Goal: Information Seeking & Learning: Learn about a topic

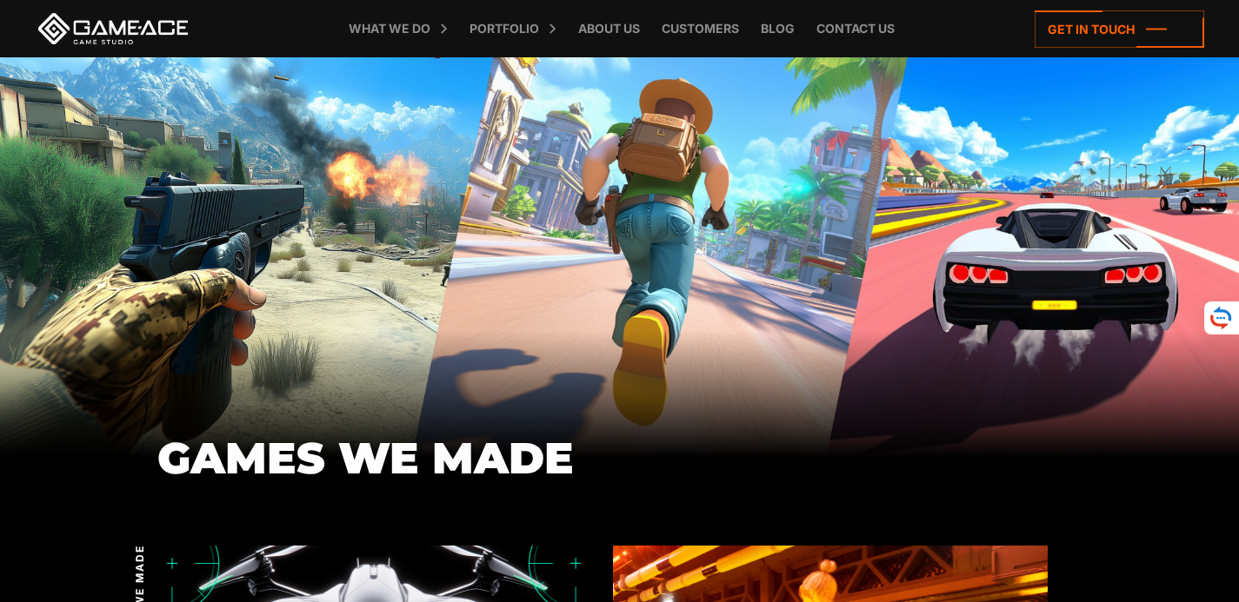
scroll to position [95, 0]
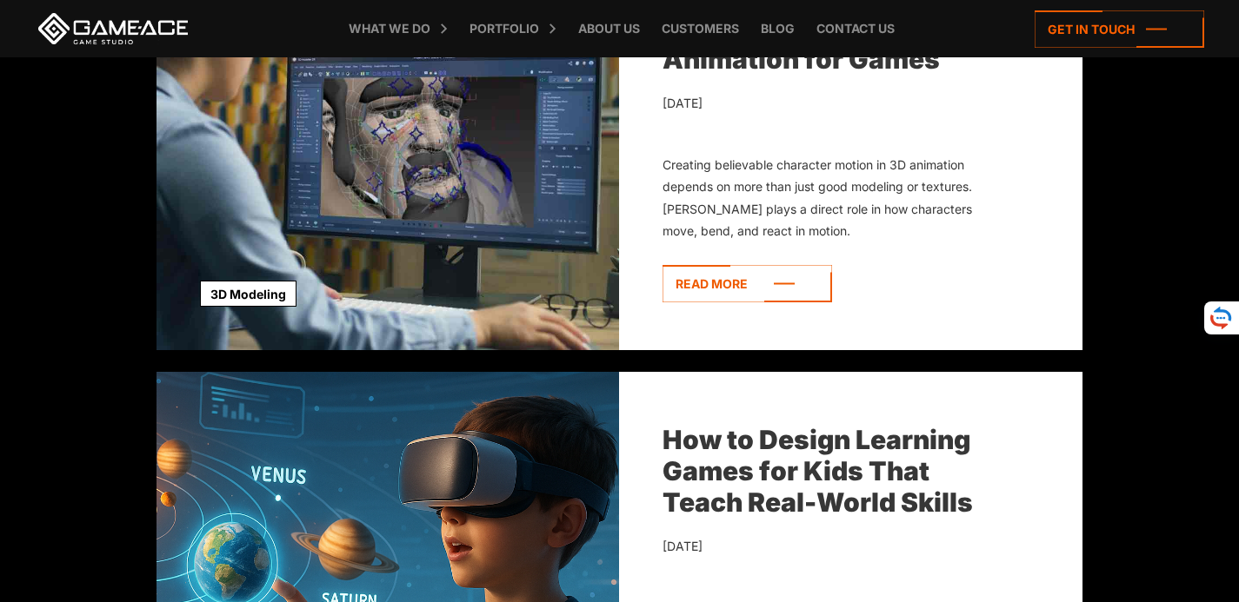
scroll to position [297, 0]
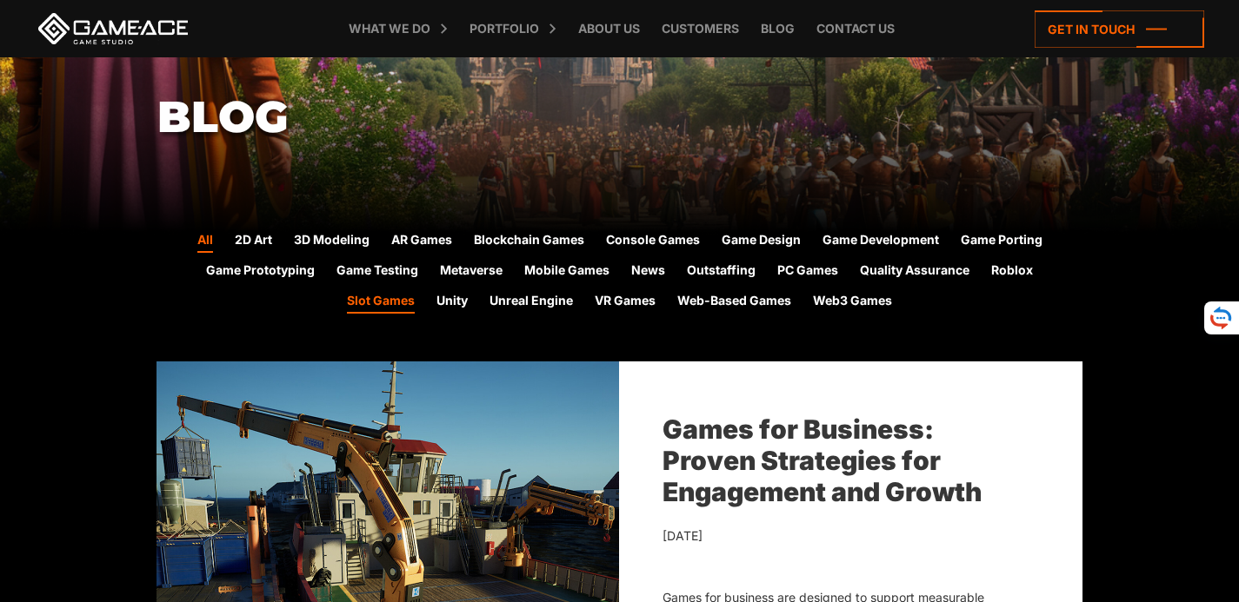
click at [391, 296] on link "Slot Games" at bounding box center [381, 302] width 68 height 23
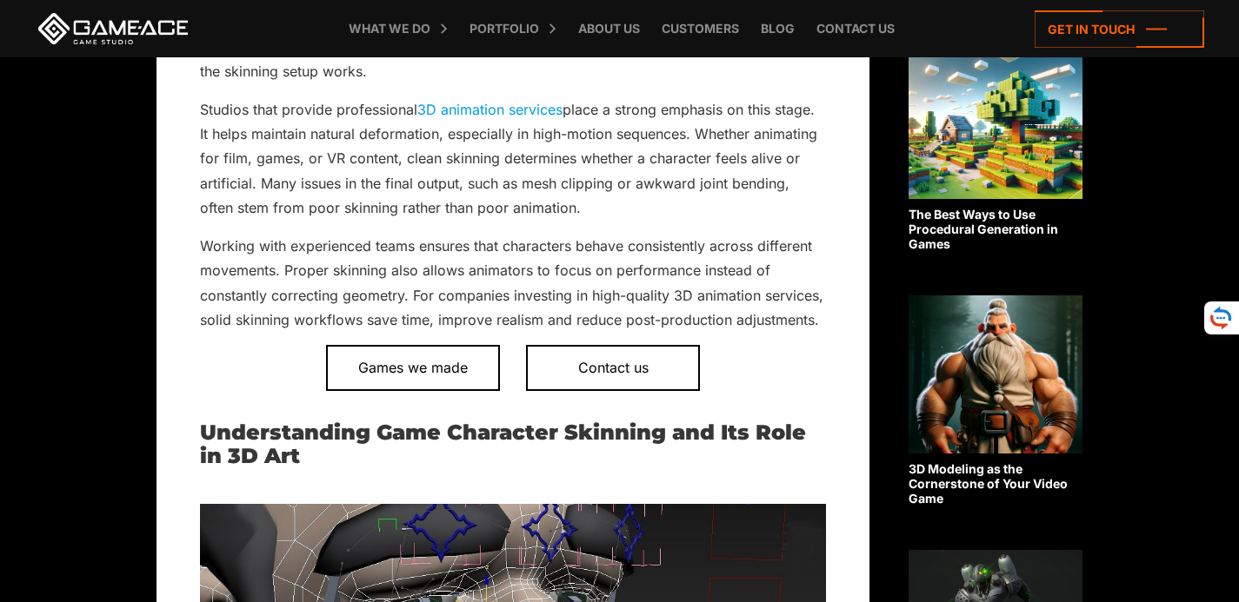
scroll to position [725, 0]
click at [481, 274] on p "Working with experienced teams ensures that characters behave consistently acro…" at bounding box center [513, 282] width 626 height 99
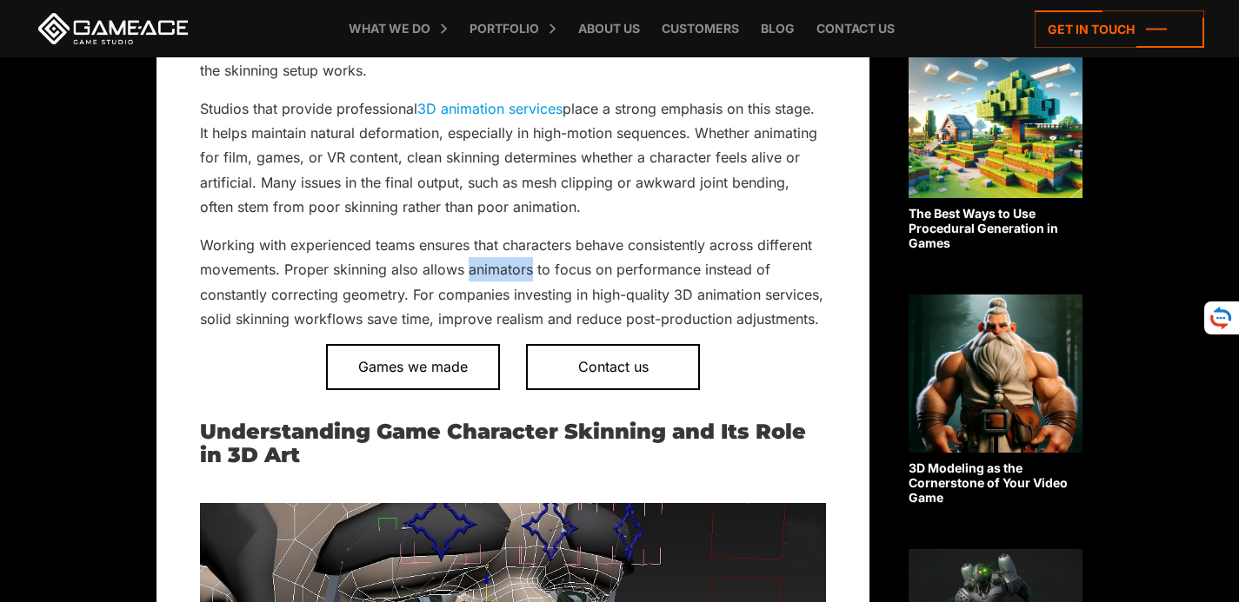
click at [481, 274] on p "Working with experienced teams ensures that characters behave consistently acro…" at bounding box center [513, 282] width 626 height 99
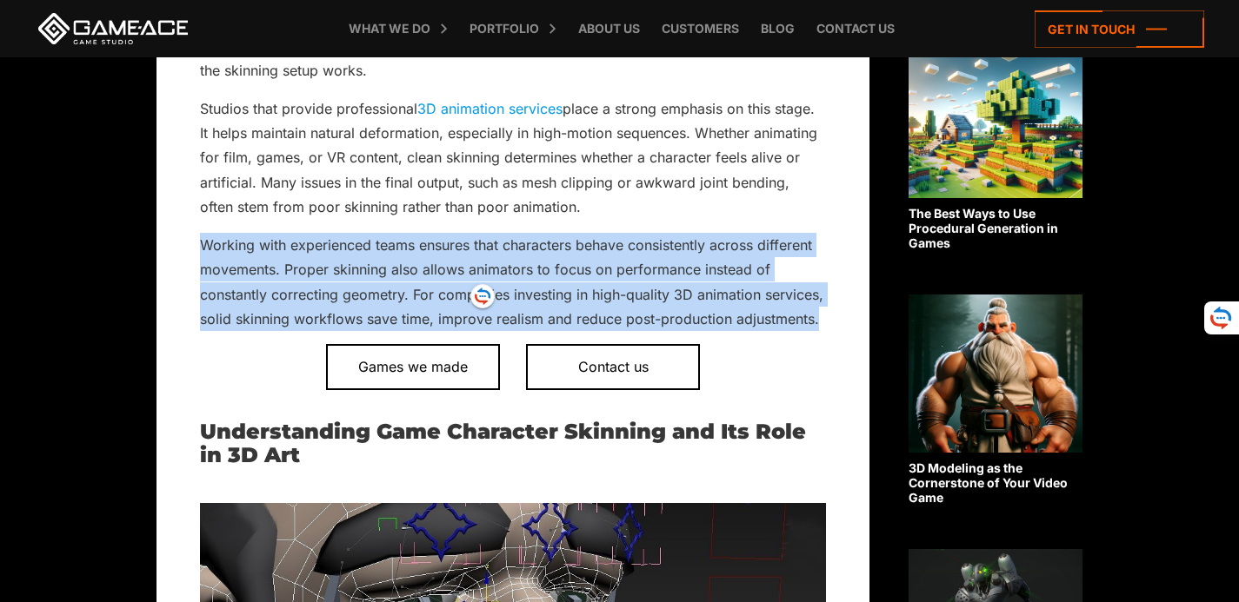
click at [481, 274] on p "Working with experienced teams ensures that characters behave consistently acro…" at bounding box center [513, 282] width 626 height 99
click at [442, 263] on p "Working with experienced teams ensures that characters behave consistently acro…" at bounding box center [513, 282] width 626 height 99
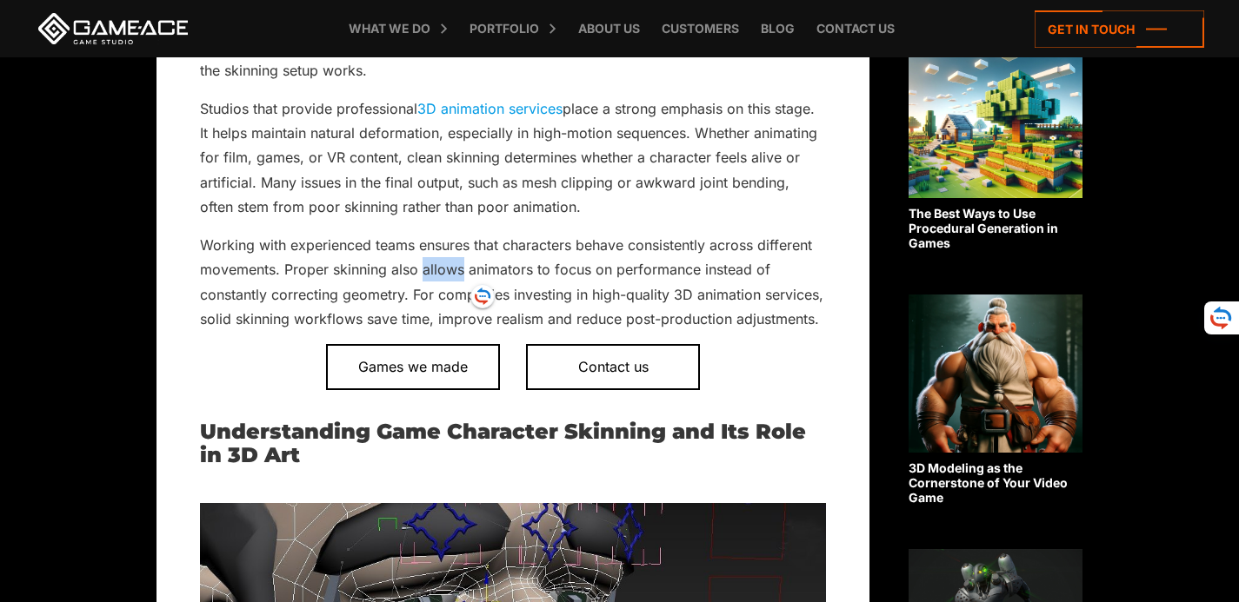
click at [442, 263] on p "Working with experienced teams ensures that characters behave consistently acro…" at bounding box center [513, 282] width 626 height 99
click at [389, 276] on p "Working with experienced teams ensures that characters behave consistently acro…" at bounding box center [513, 282] width 626 height 99
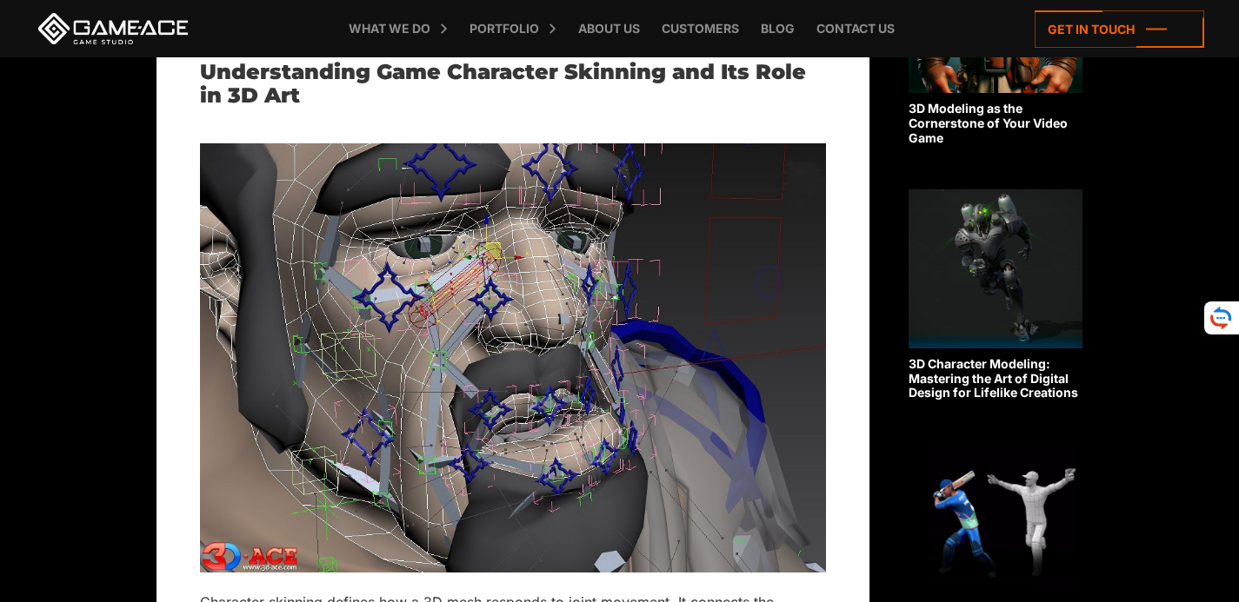
scroll to position [1084, 0]
click at [389, 276] on img at bounding box center [513, 358] width 626 height 429
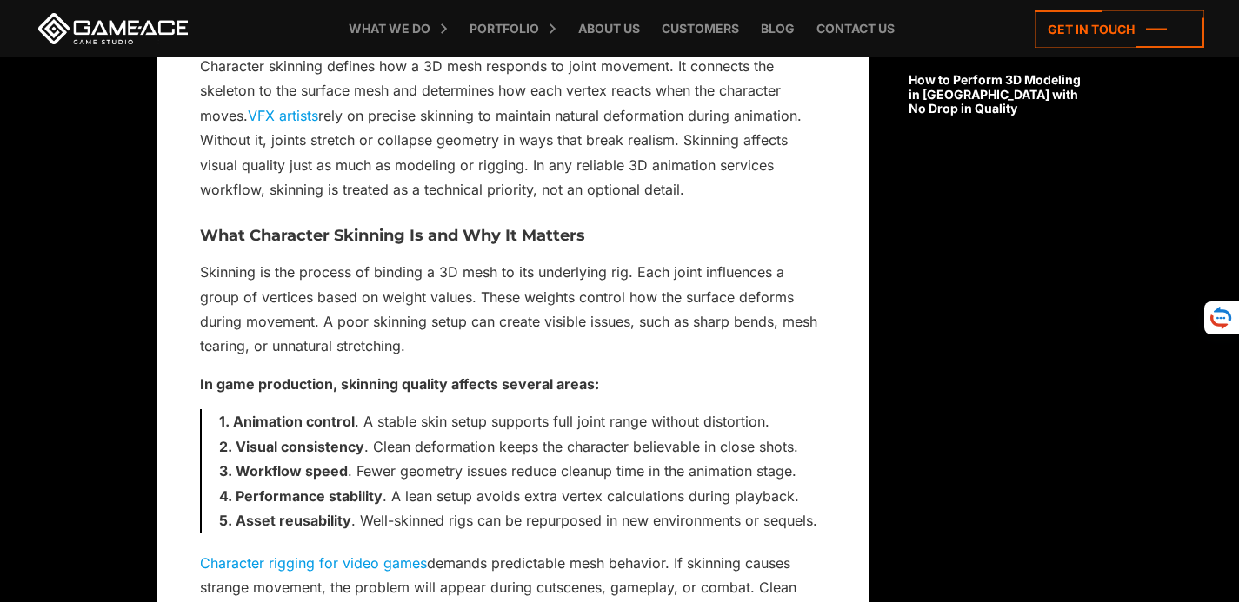
scroll to position [1622, 0]
click at [461, 269] on p "Skinning is the process of binding a 3D mesh to its underlying rig. Each joint …" at bounding box center [513, 308] width 626 height 99
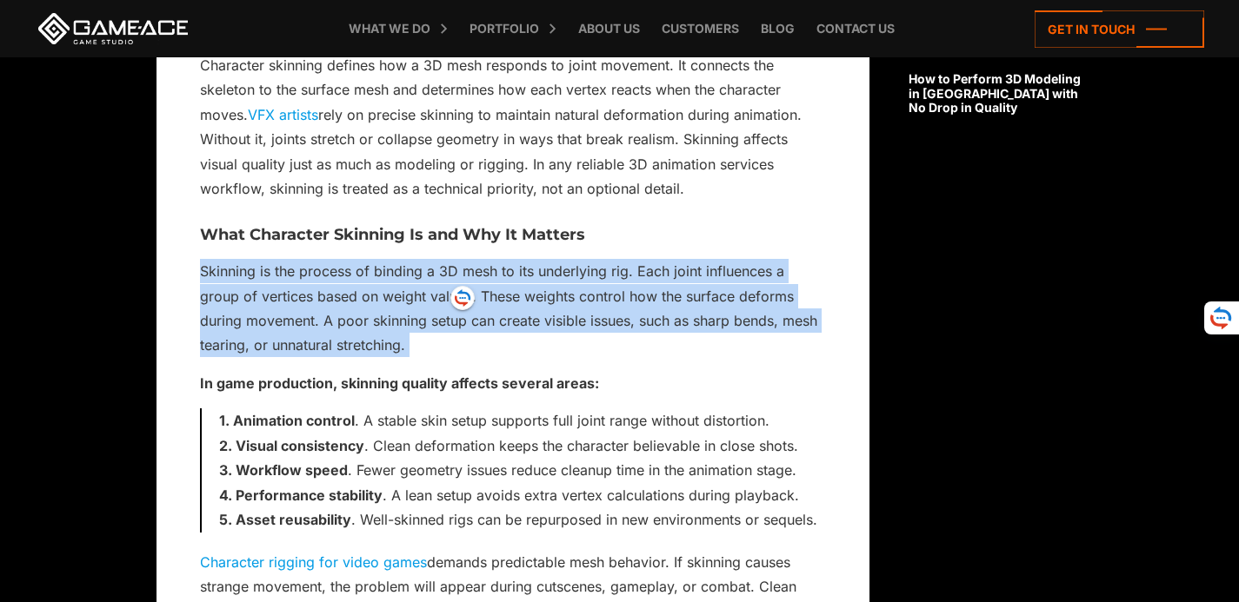
click at [461, 269] on p "Skinning is the process of binding a 3D mesh to its underlying rig. Each joint …" at bounding box center [513, 308] width 626 height 99
click at [562, 262] on p "Skinning is the process of binding a 3D mesh to its underlying rig. Each joint …" at bounding box center [513, 308] width 626 height 99
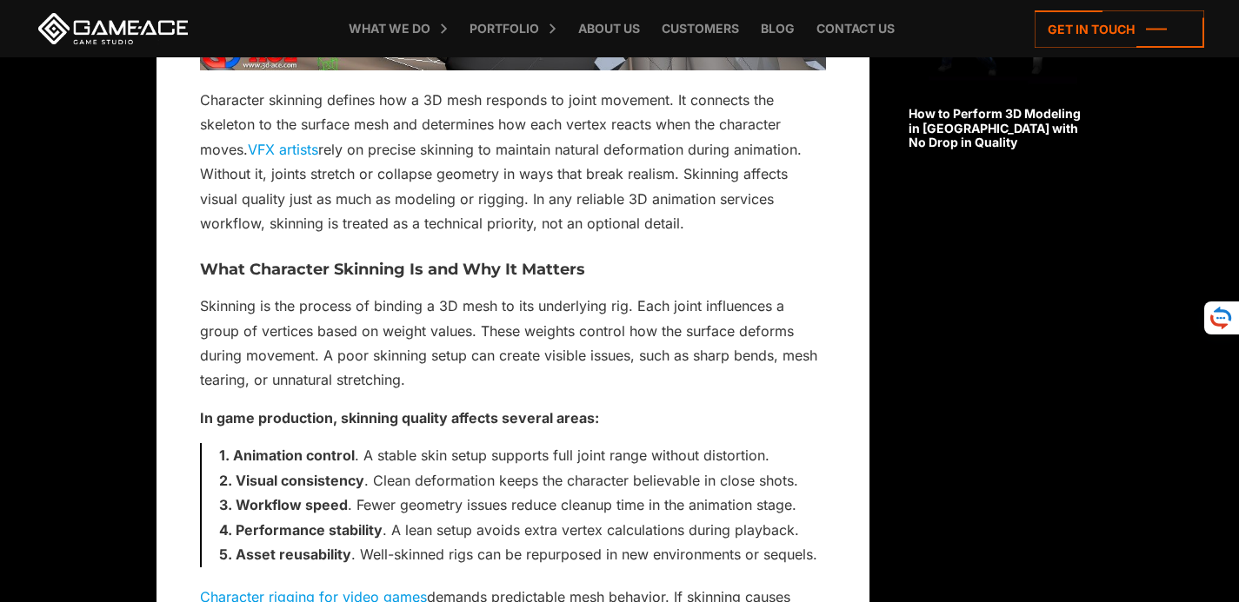
scroll to position [1586, 0]
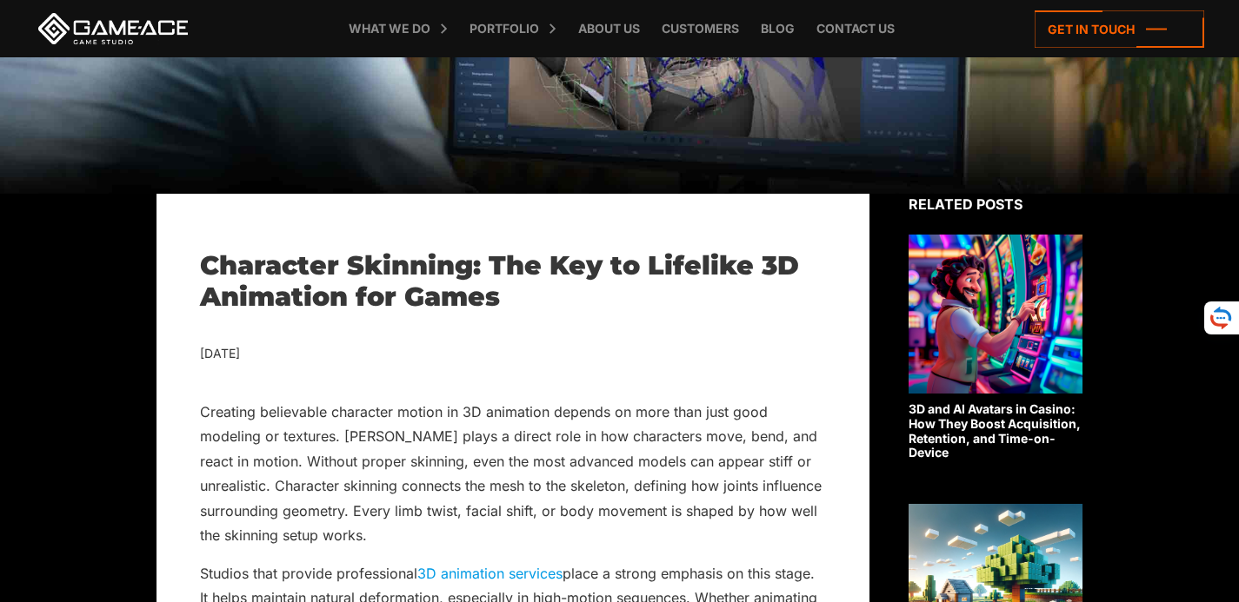
scroll to position [0, 0]
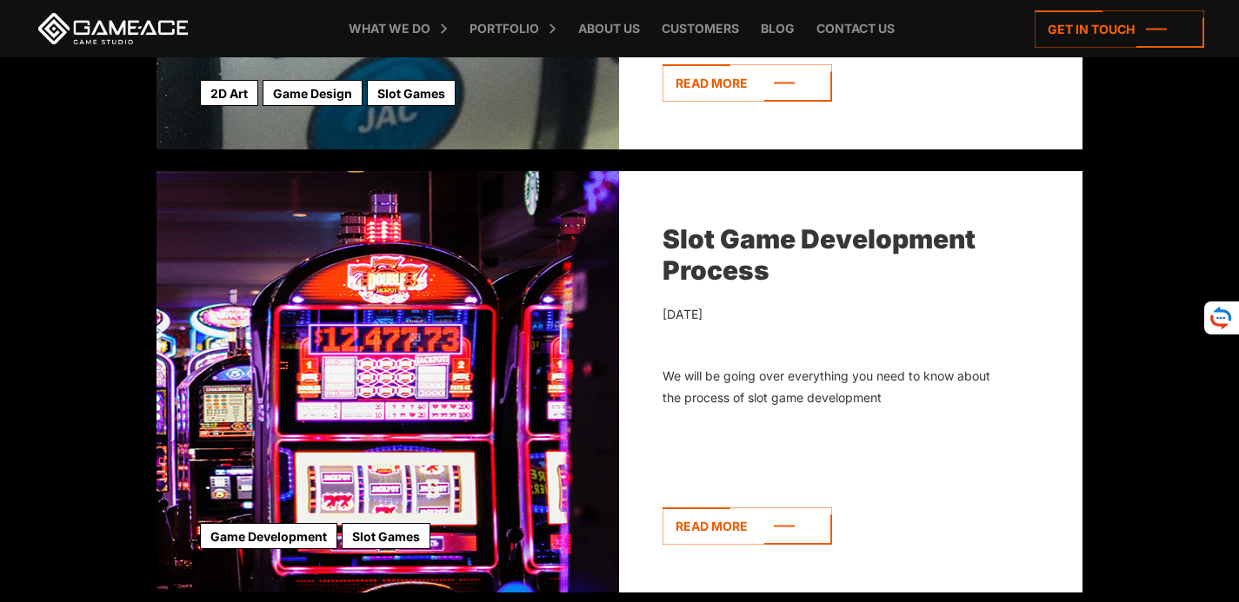
scroll to position [1240, 0]
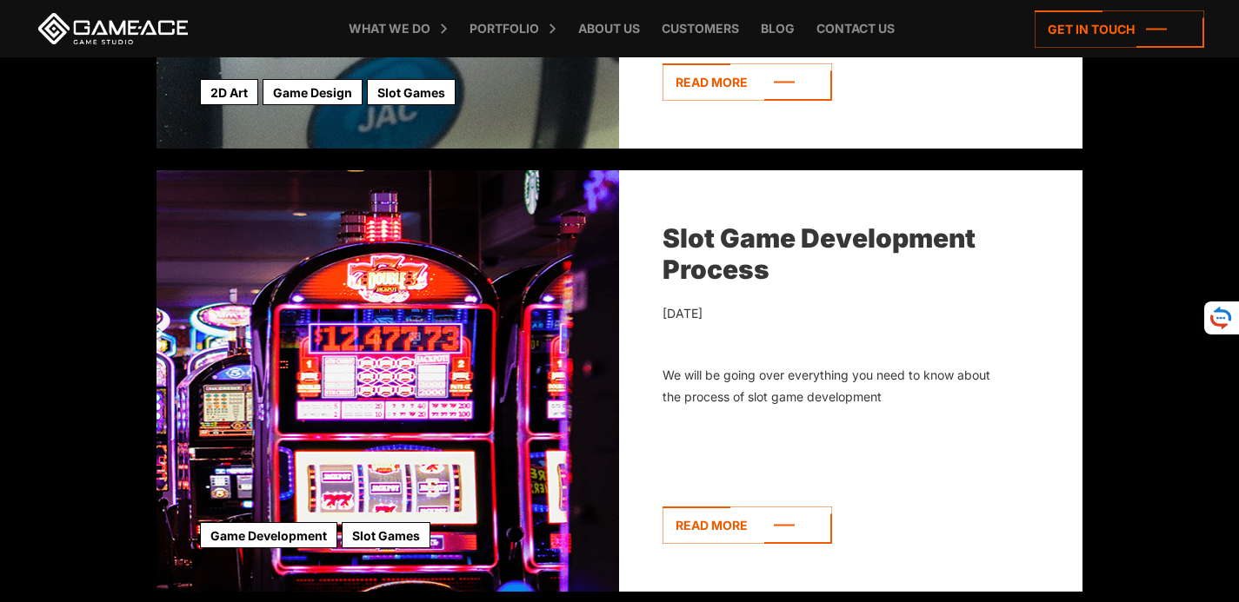
click at [777, 224] on link "Slot Game Development Process" at bounding box center [818, 254] width 313 height 63
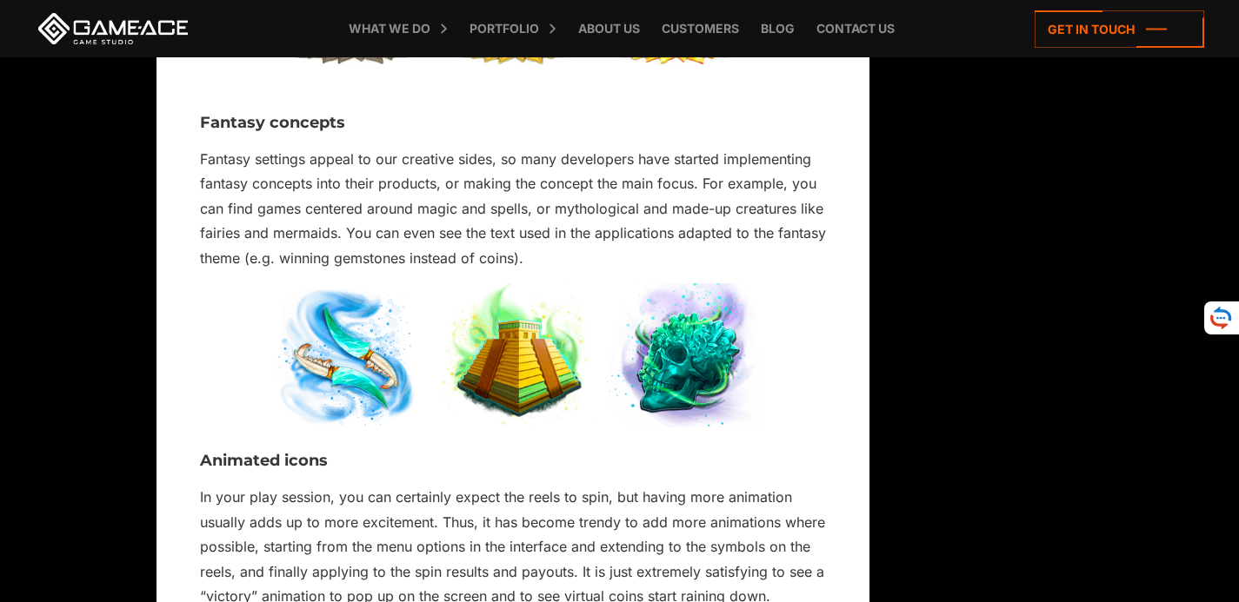
scroll to position [2582, 0]
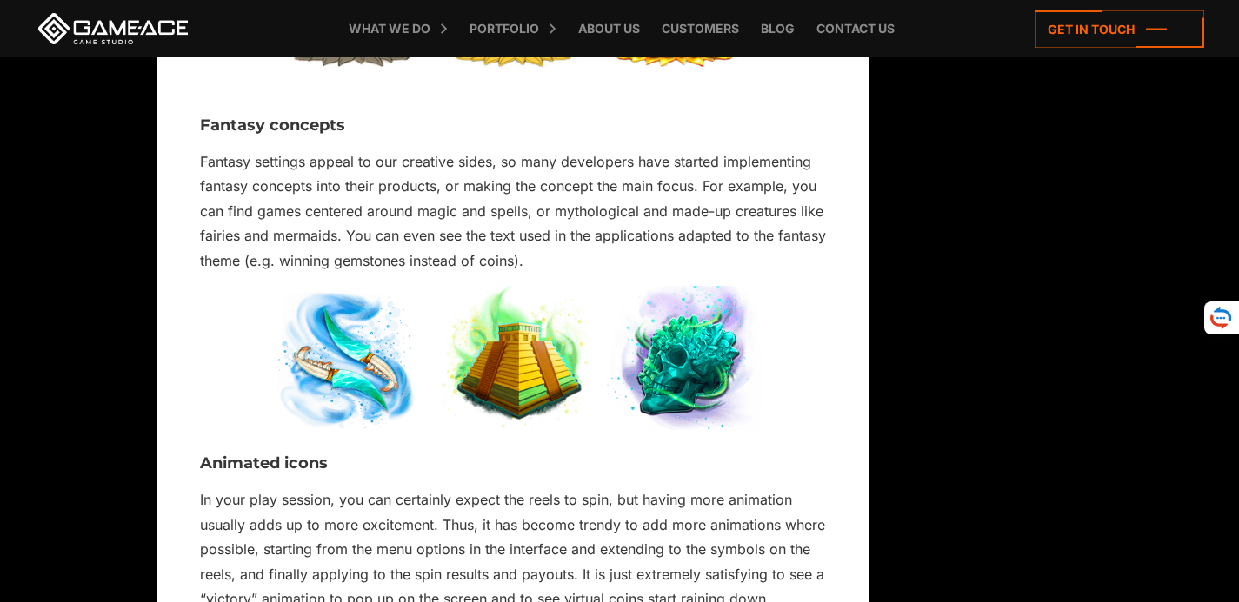
click at [460, 216] on p "Fantasy settings appeal to our creative sides, so many developers have started …" at bounding box center [513, 211] width 626 height 123
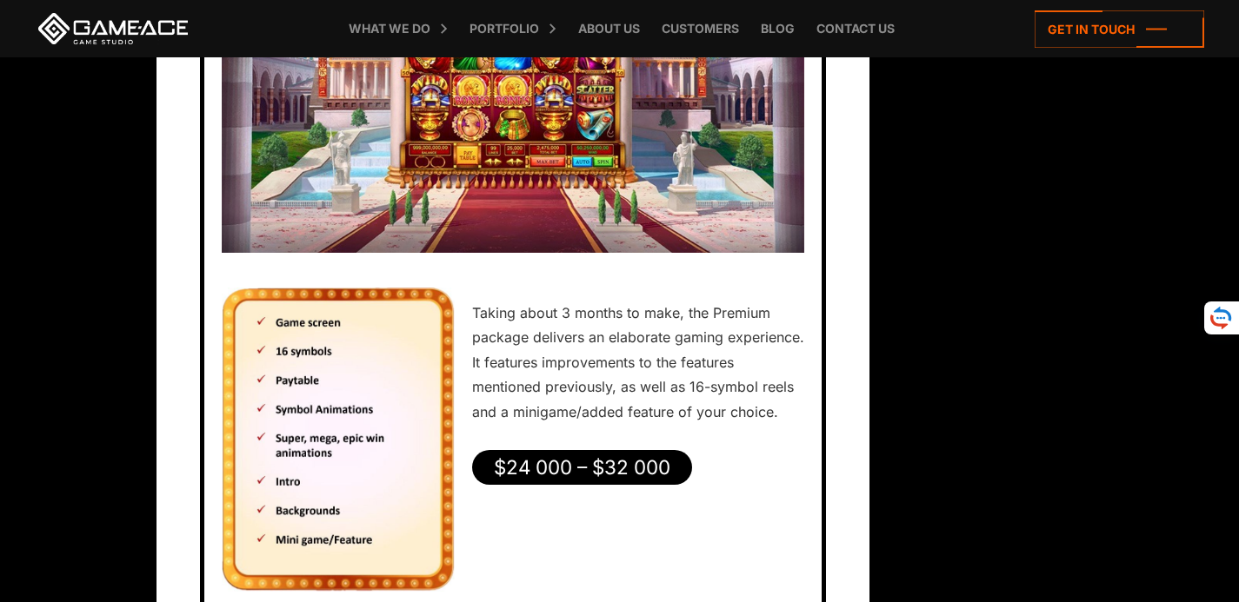
scroll to position [6018, 0]
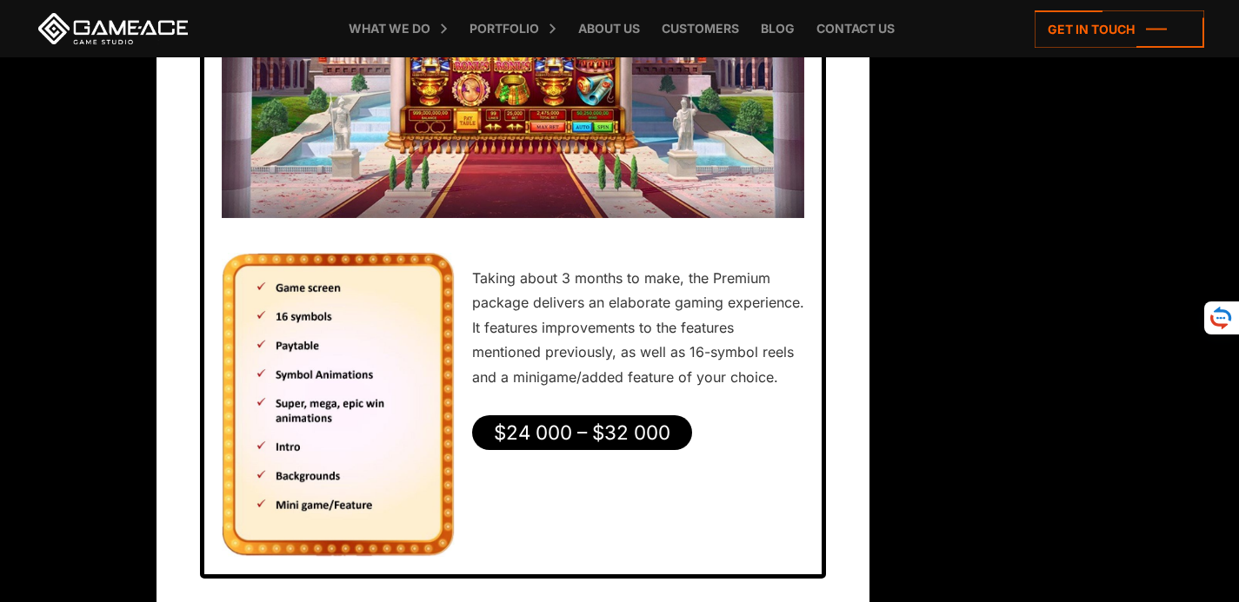
click at [588, 295] on p "Taking about 3 months to make, the Premium package delivers an elaborate gaming…" at bounding box center [513, 327] width 582 height 123
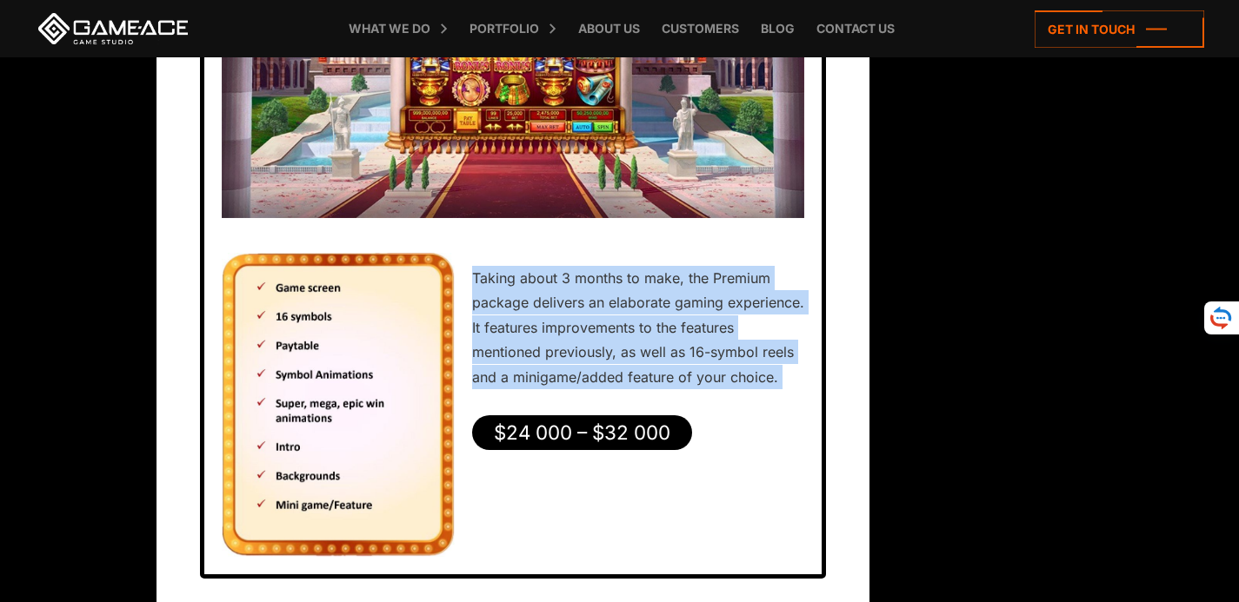
click at [588, 295] on p "Taking about 3 months to make, the Premium package delivers an elaborate gaming…" at bounding box center [513, 327] width 582 height 123
click at [539, 316] on p "Taking about 3 months to make, the Premium package delivers an elaborate gaming…" at bounding box center [513, 327] width 582 height 123
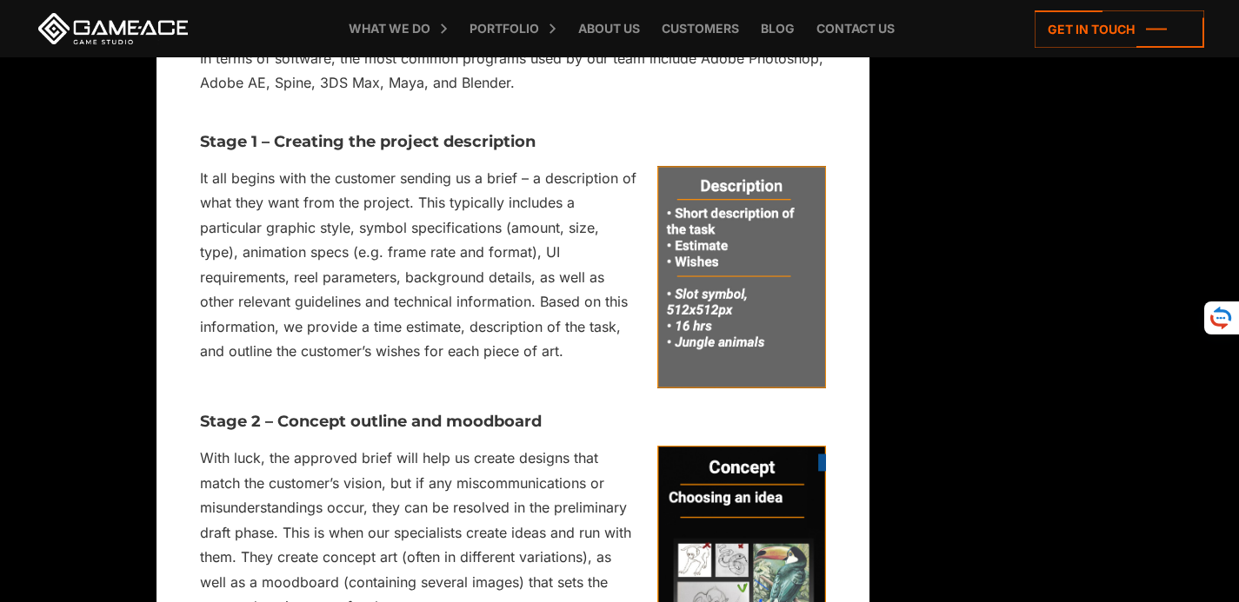
scroll to position [7243, 0]
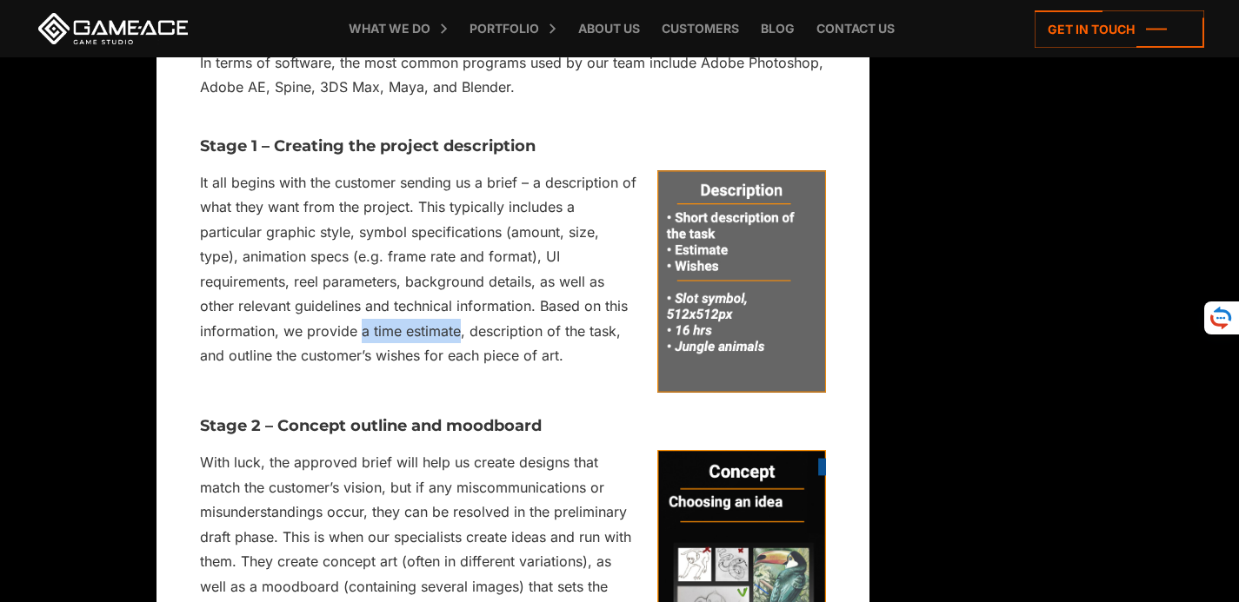
drag, startPoint x: 360, startPoint y: 342, endPoint x: 455, endPoint y: 336, distance: 95.8
click at [455, 336] on p "It all begins with the customer sending us a brief – a description of what they…" at bounding box center [513, 269] width 626 height 198
click at [374, 316] on p "It all begins with the customer sending us a brief – a description of what they…" at bounding box center [513, 269] width 626 height 198
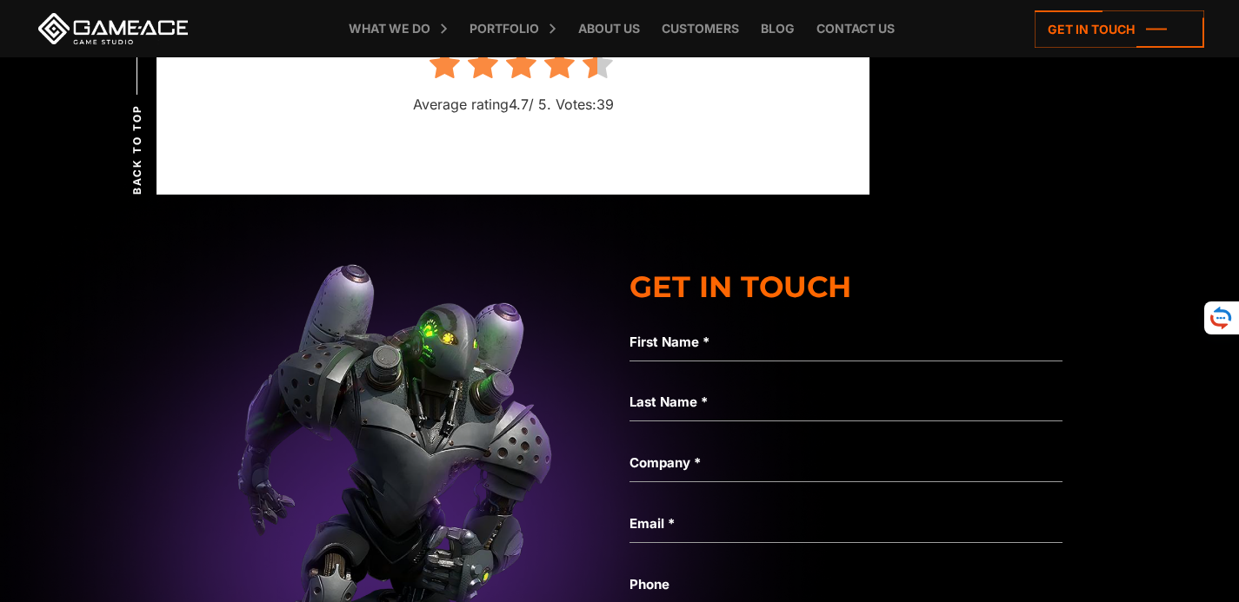
scroll to position [8723, 0]
click at [598, 80] on icon at bounding box center [597, 66] width 30 height 32
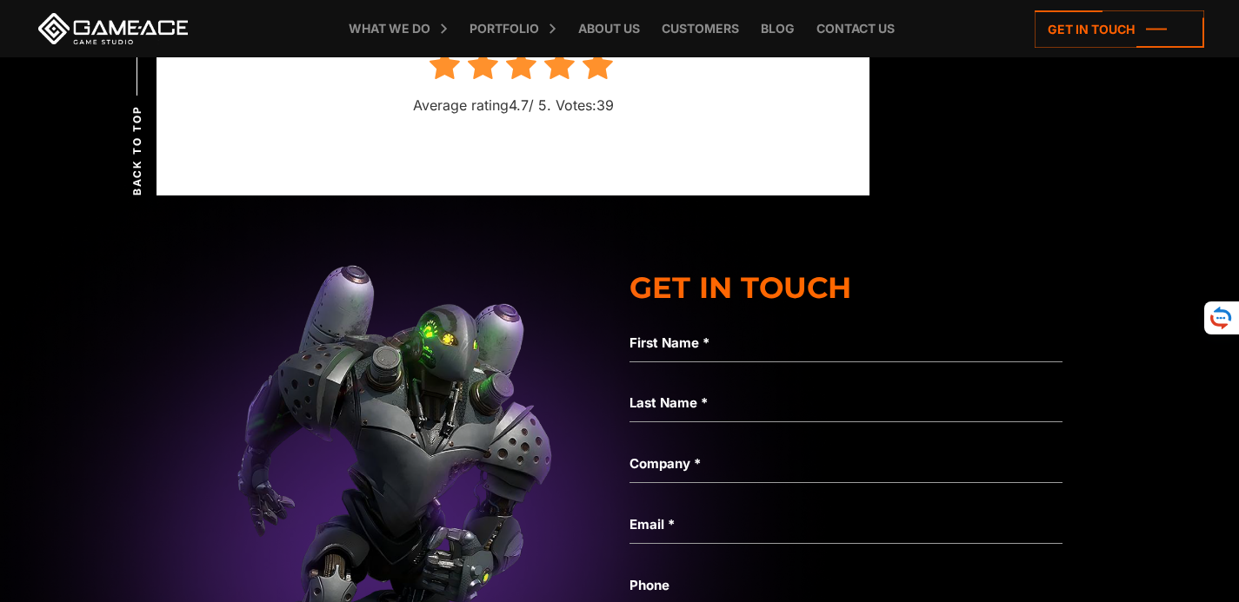
click at [598, 80] on icon at bounding box center [597, 66] width 30 height 32
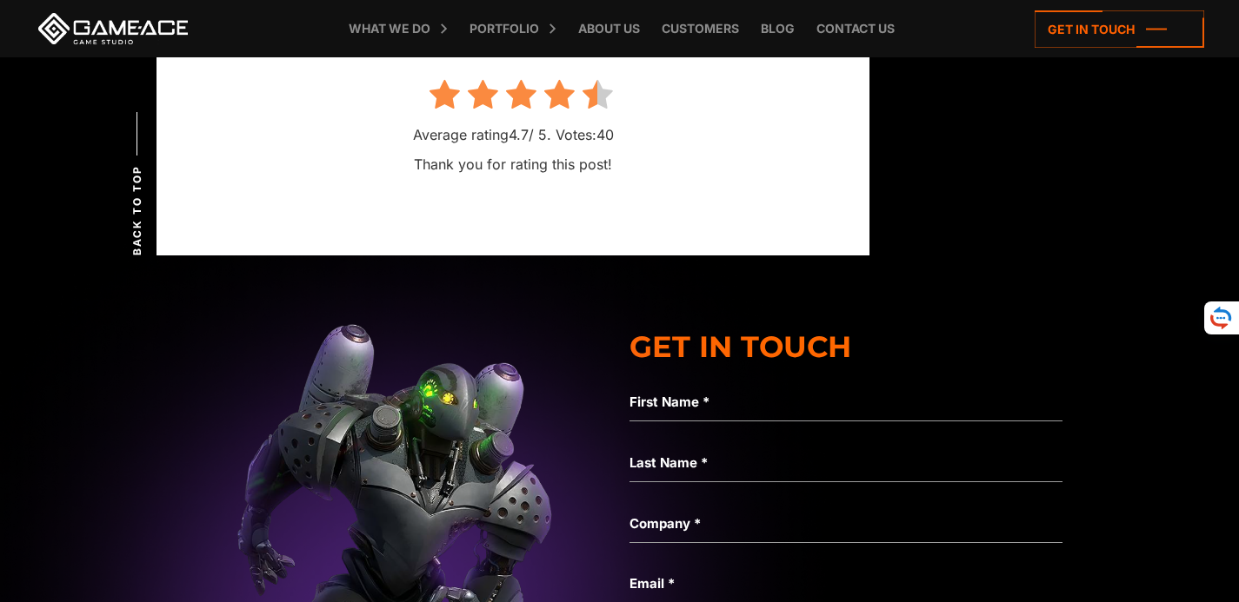
scroll to position [8693, 0]
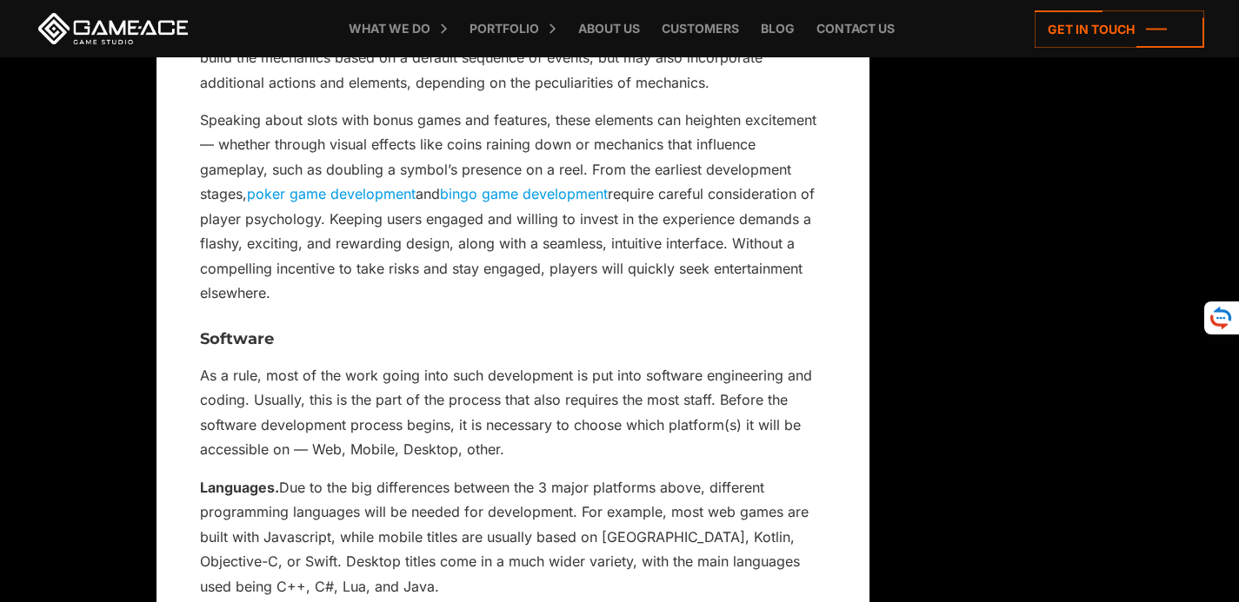
scroll to position [2236, 0]
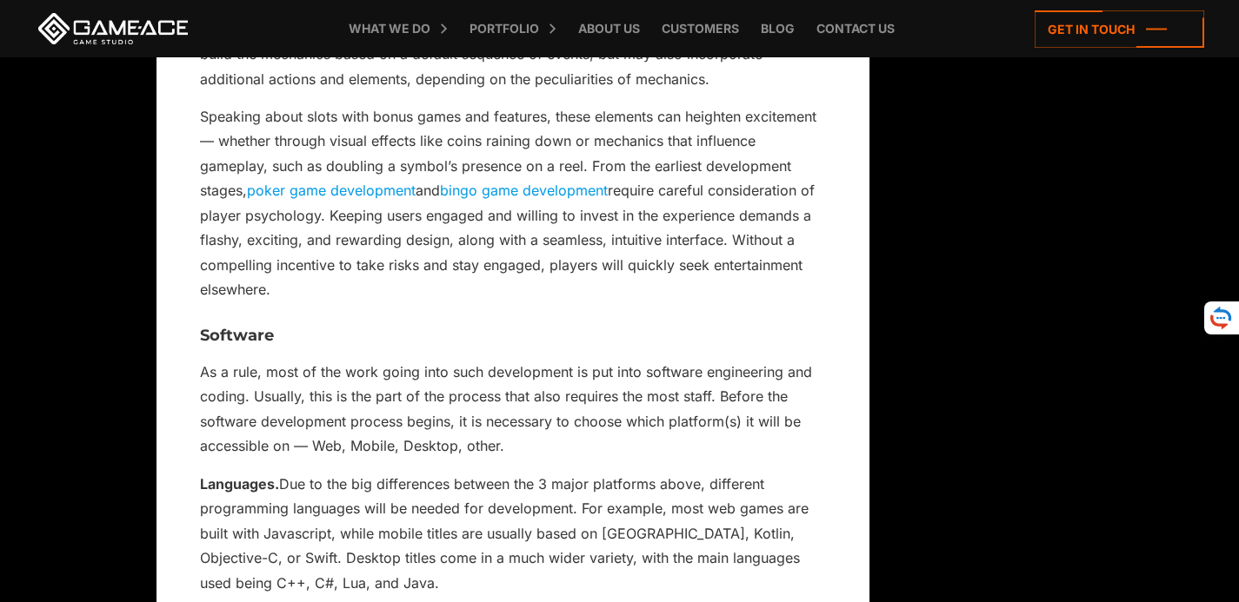
drag, startPoint x: 463, startPoint y: 400, endPoint x: 501, endPoint y: 395, distance: 37.7
click at [465, 400] on p "As a rule, most of the work going into such development is put into software en…" at bounding box center [513, 409] width 626 height 99
click at [501, 395] on p "As a rule, most of the work going into such development is put into software en…" at bounding box center [513, 409] width 626 height 99
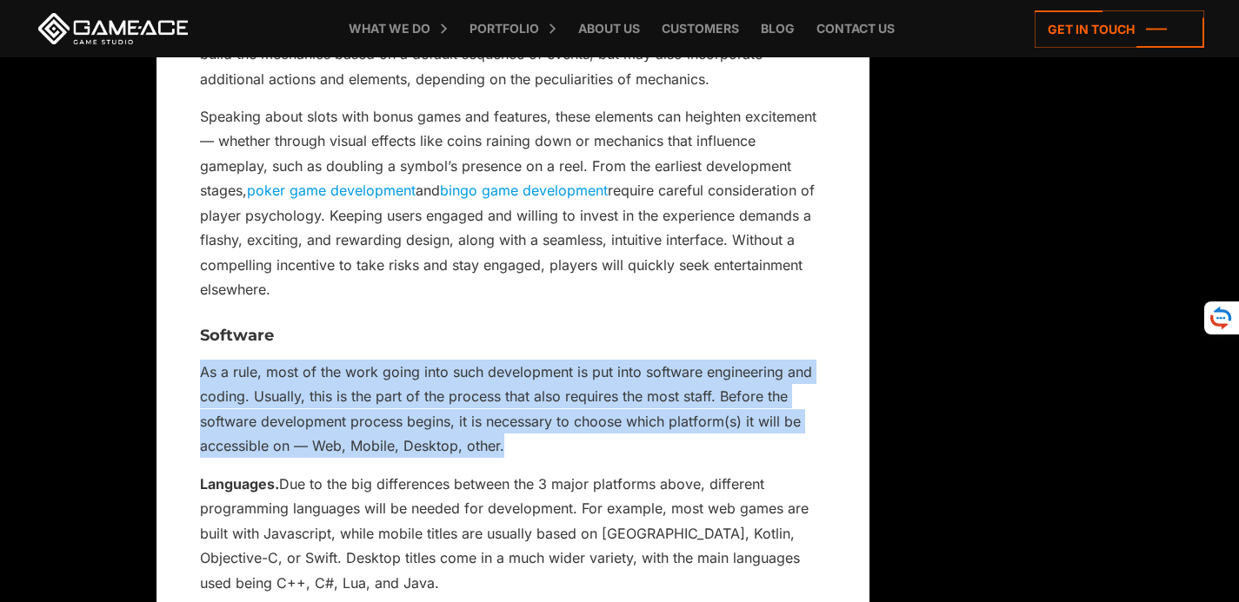
click at [501, 395] on p "As a rule, most of the work going into such development is put into software en…" at bounding box center [513, 409] width 626 height 99
click at [463, 369] on div "When you toss a pair of dice, buy a lottery ticket, or invest in stocks, there …" at bounding box center [513, 322] width 626 height 3859
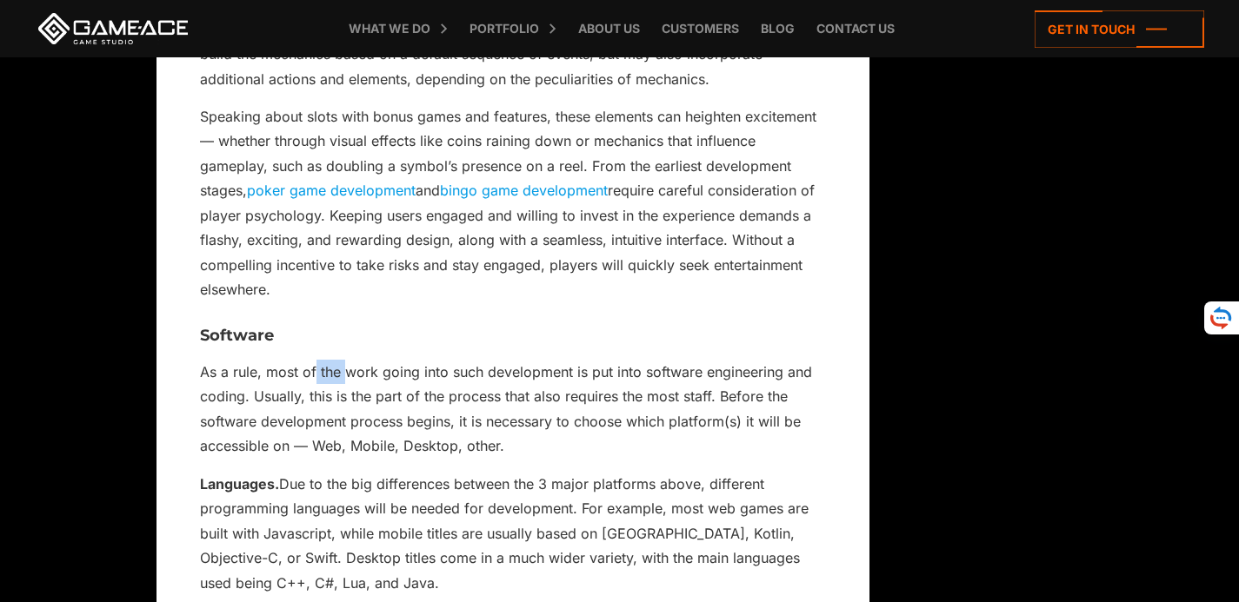
click at [348, 388] on p "As a rule, most of the work going into such development is put into software en…" at bounding box center [513, 409] width 626 height 99
click at [345, 388] on p "As a rule, most of the work going into such development is put into software en…" at bounding box center [513, 409] width 626 height 99
drag, startPoint x: 615, startPoint y: 389, endPoint x: 739, endPoint y: 383, distance: 123.5
click at [739, 383] on p "As a rule, most of the work going into such development is put into software en…" at bounding box center [513, 409] width 626 height 99
click at [626, 389] on p "As a rule, most of the work going into such development is put into software en…" at bounding box center [513, 409] width 626 height 99
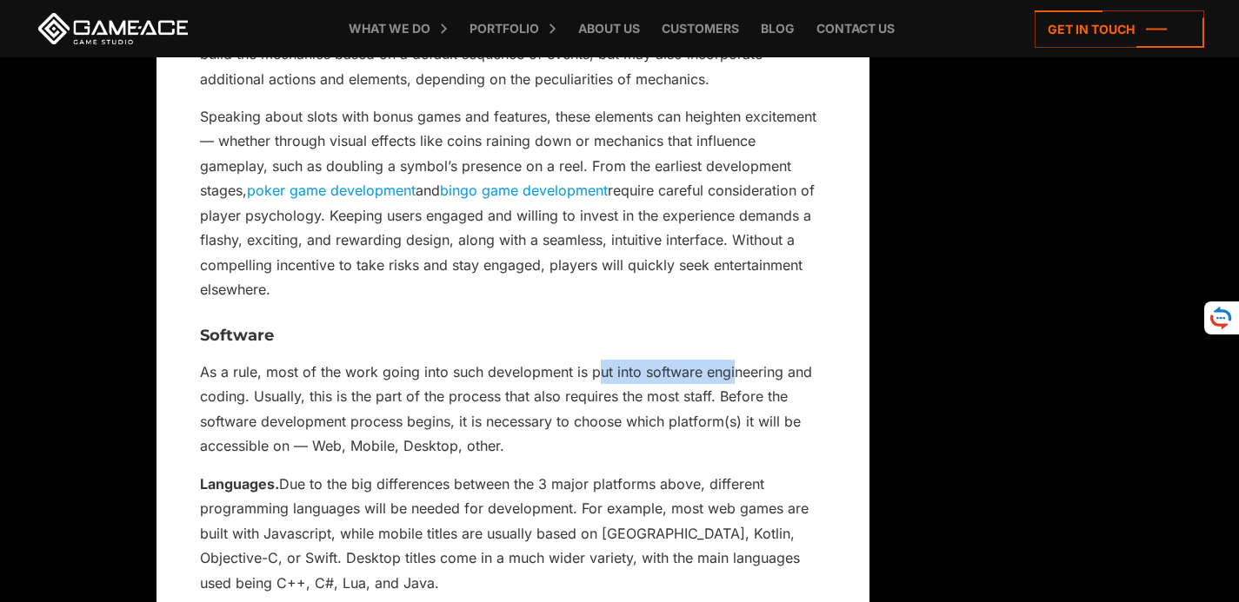
drag, startPoint x: 595, startPoint y: 389, endPoint x: 733, endPoint y: 390, distance: 138.2
click at [734, 390] on p "As a rule, most of the work going into such development is put into software en…" at bounding box center [513, 409] width 626 height 99
click at [733, 390] on p "As a rule, most of the work going into such development is put into software en…" at bounding box center [513, 409] width 626 height 99
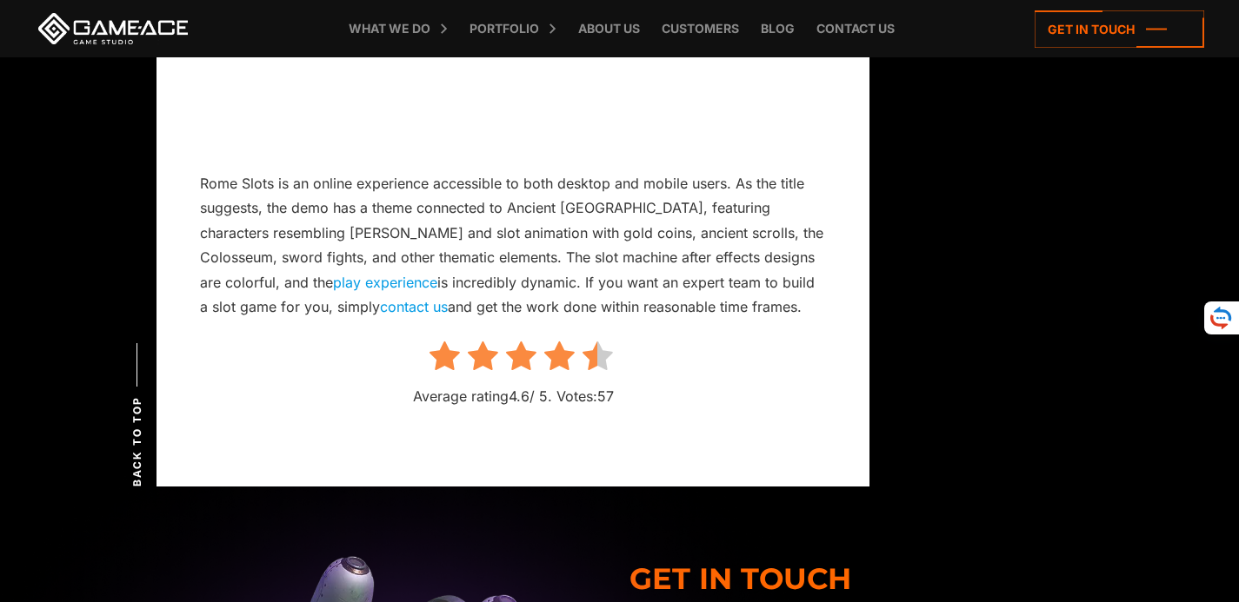
scroll to position [4144, 0]
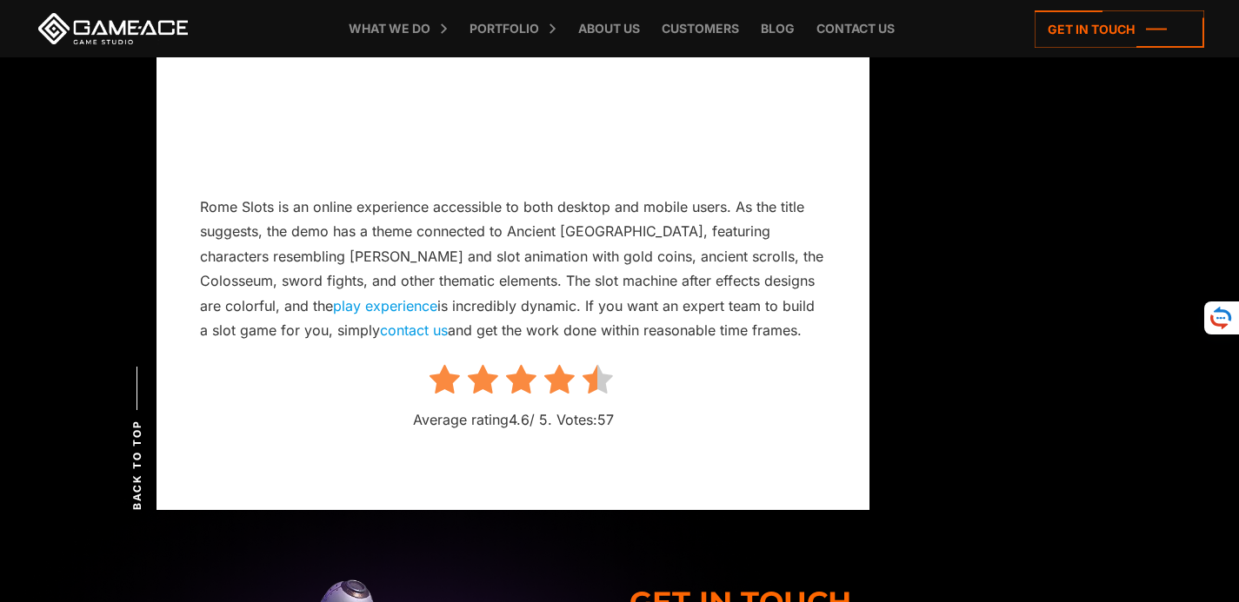
click at [611, 396] on icon at bounding box center [597, 380] width 30 height 32
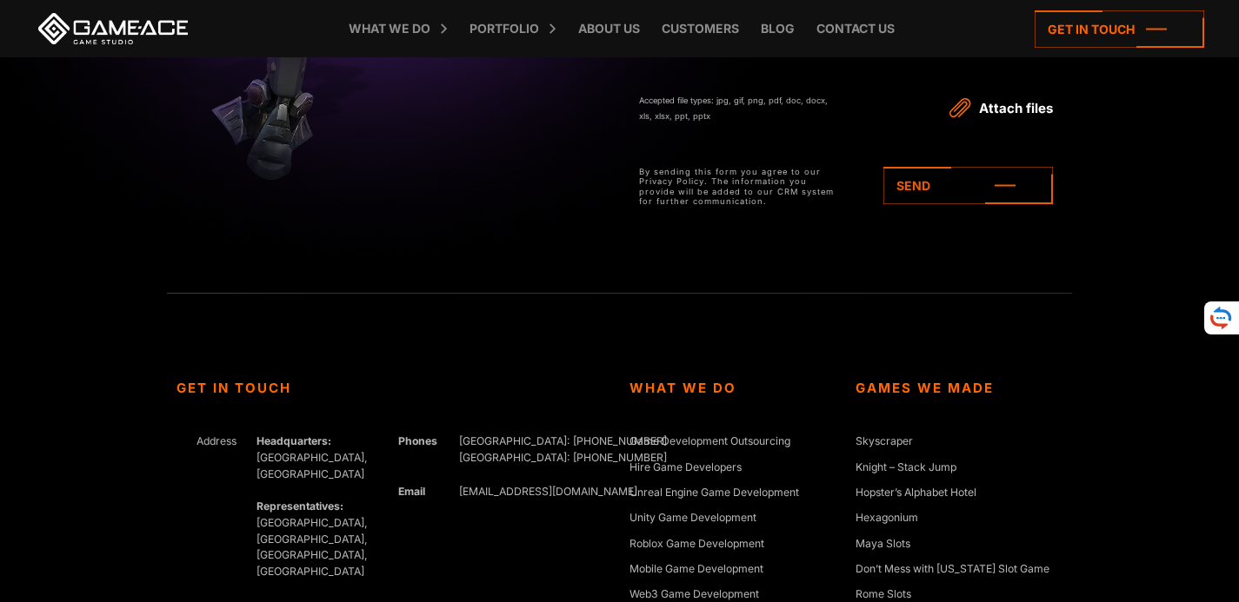
scroll to position [5407, 0]
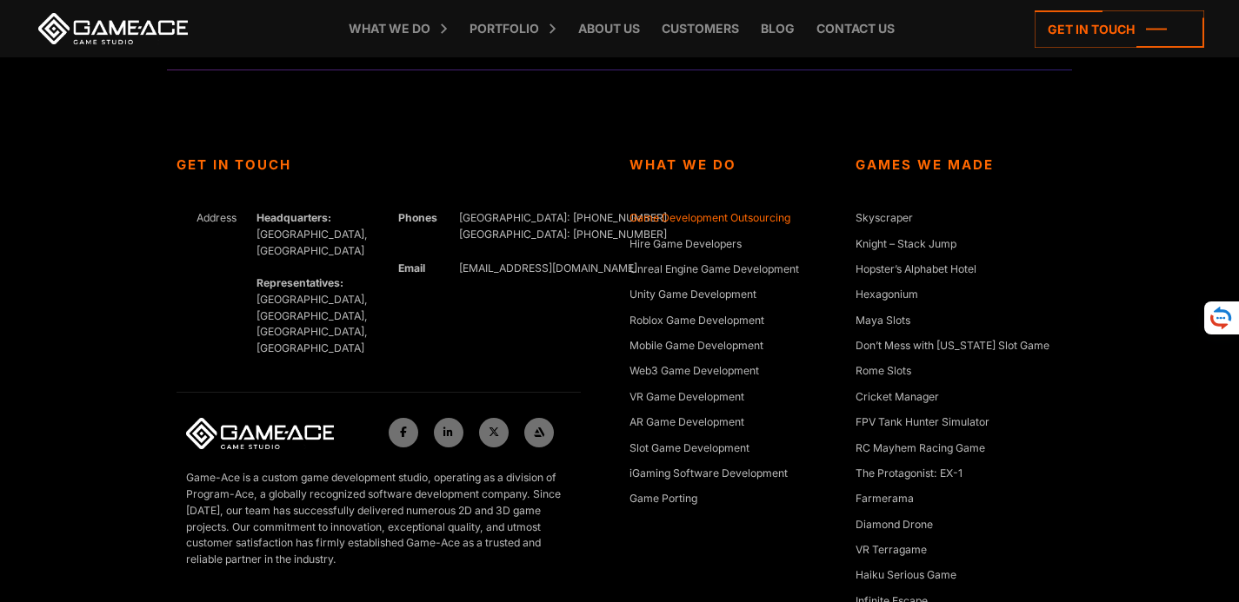
click at [693, 228] on link "Game Development Outsourcing" at bounding box center [709, 218] width 161 height 17
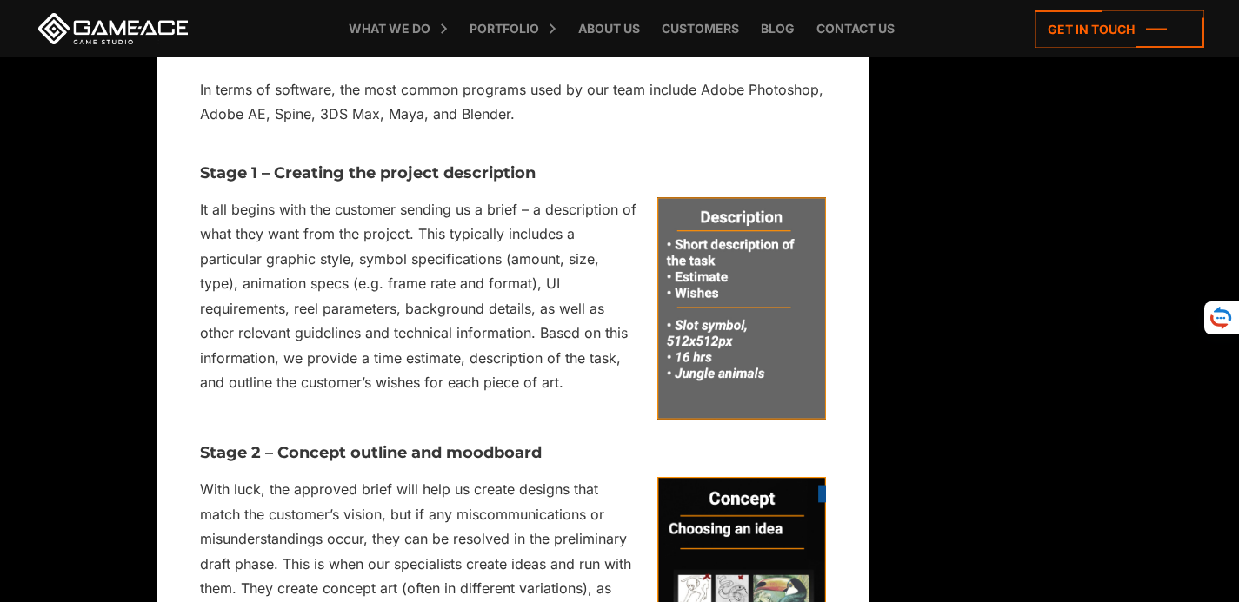
scroll to position [7128, 0]
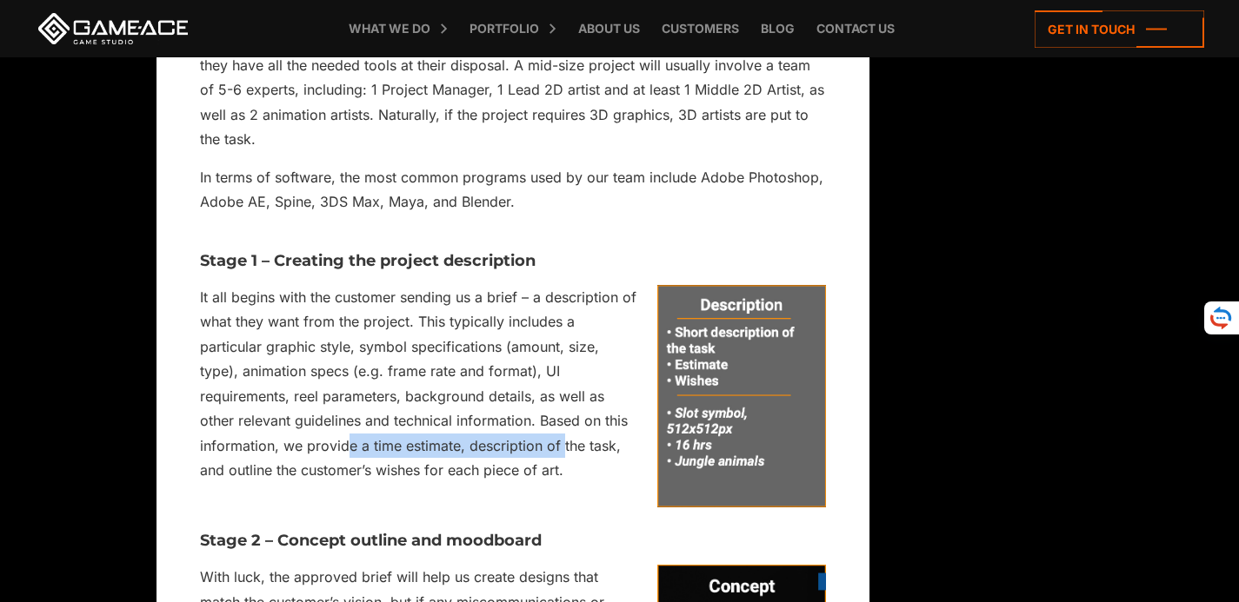
drag, startPoint x: 349, startPoint y: 330, endPoint x: 561, endPoint y: 329, distance: 211.2
click at [561, 329] on p "It all begins with the customer sending us a brief – a description of what they…" at bounding box center [513, 384] width 626 height 198
click at [491, 328] on p "It all begins with the customer sending us a brief – a description of what they…" at bounding box center [513, 384] width 626 height 198
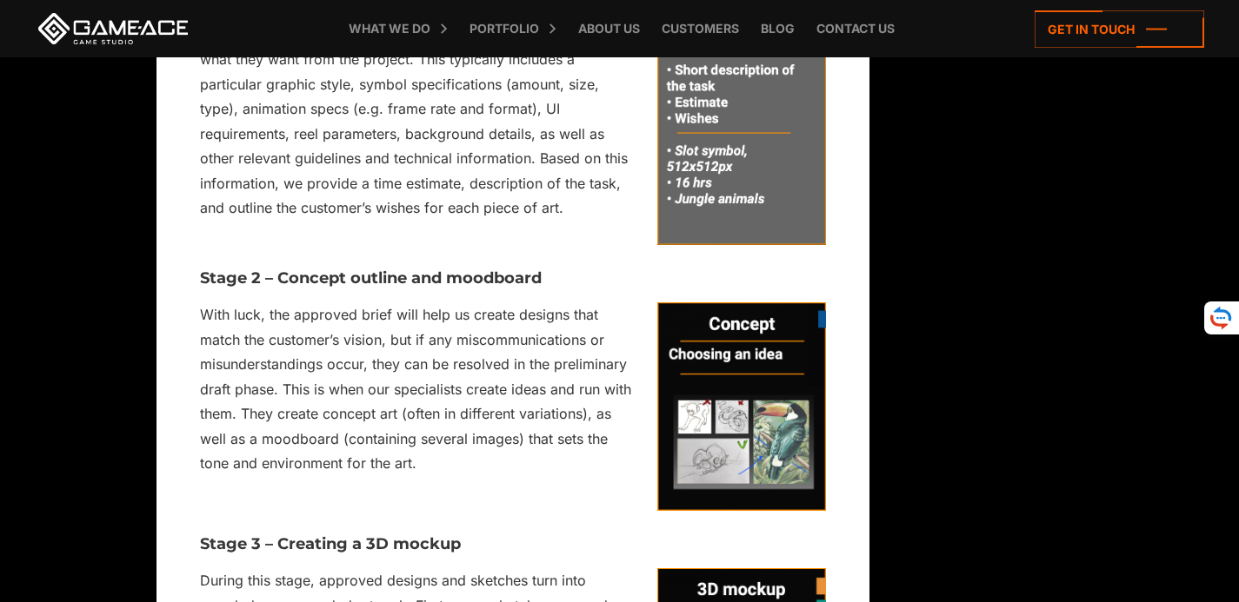
scroll to position [7476, 0]
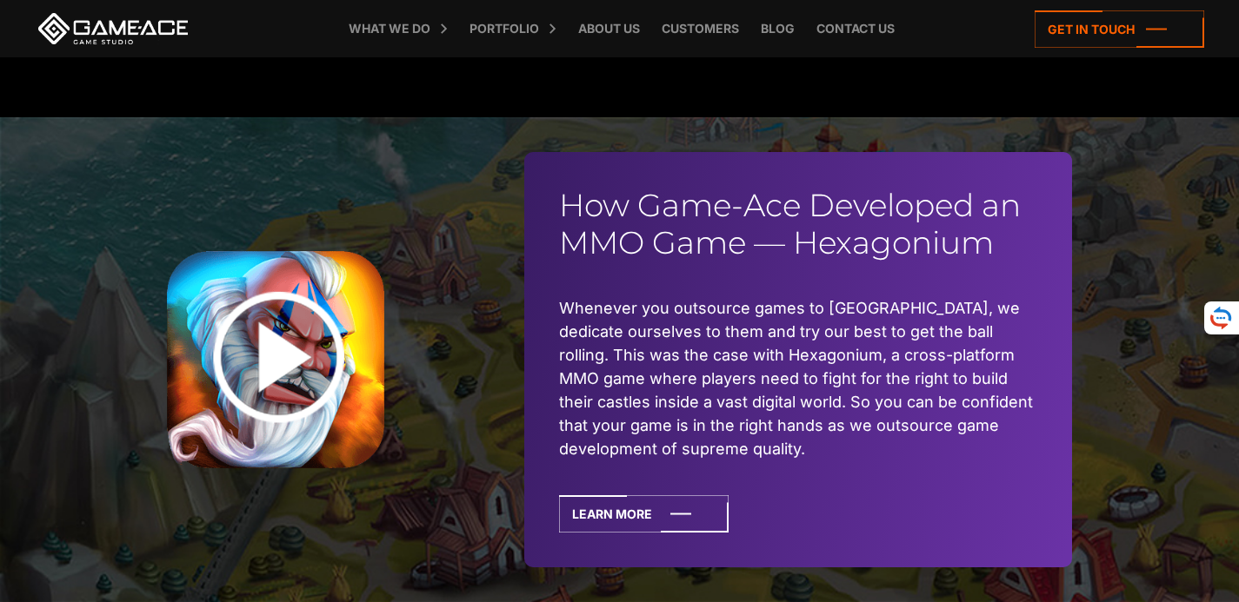
scroll to position [4259, 0]
click at [269, 328] on img at bounding box center [275, 358] width 217 height 217
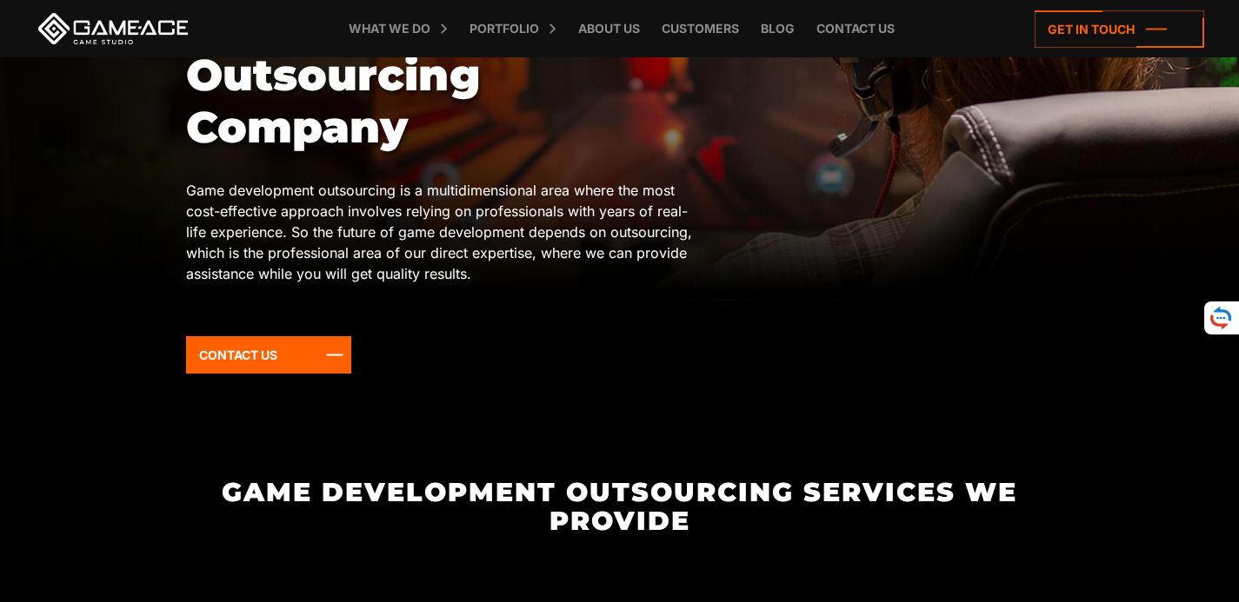
scroll to position [0, 0]
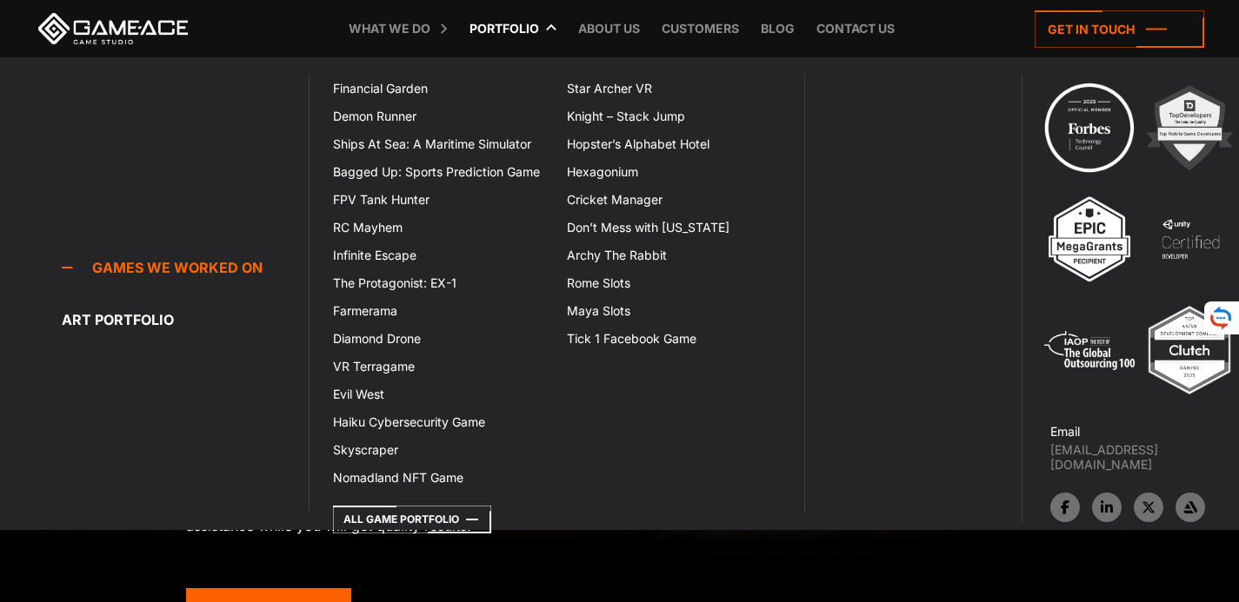
click at [512, 33] on link "Portfolio" at bounding box center [504, 28] width 87 height 57
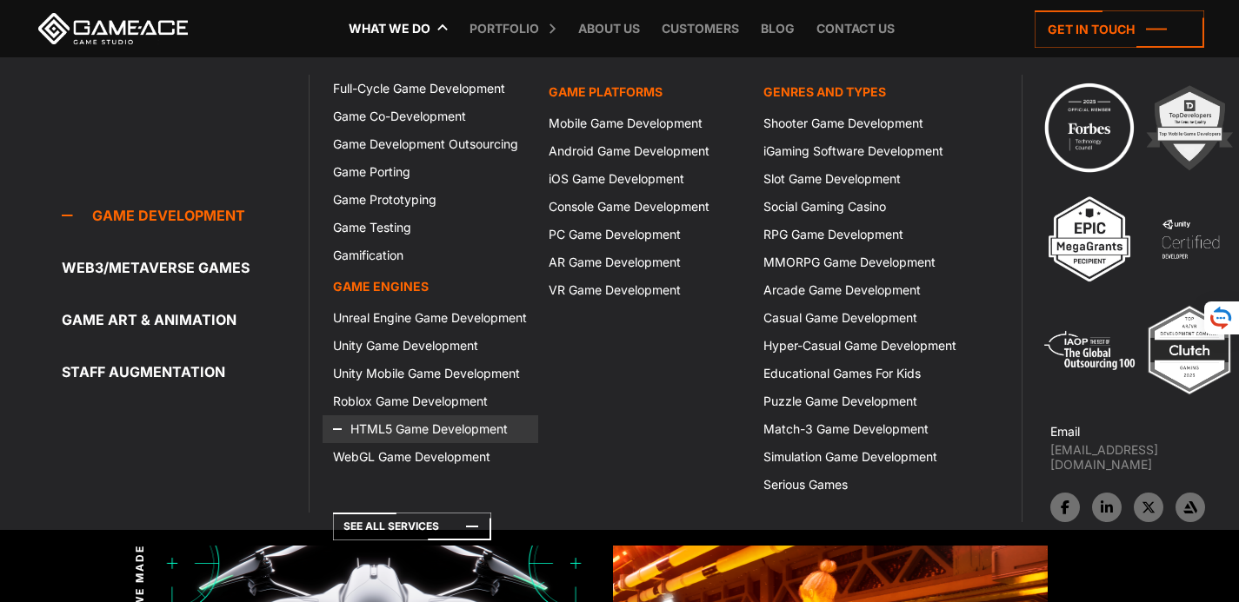
click at [377, 422] on link "HTML5 Game Development" at bounding box center [430, 429] width 216 height 28
click at [471, 430] on link "HTML5 Game Development" at bounding box center [430, 429] width 216 height 28
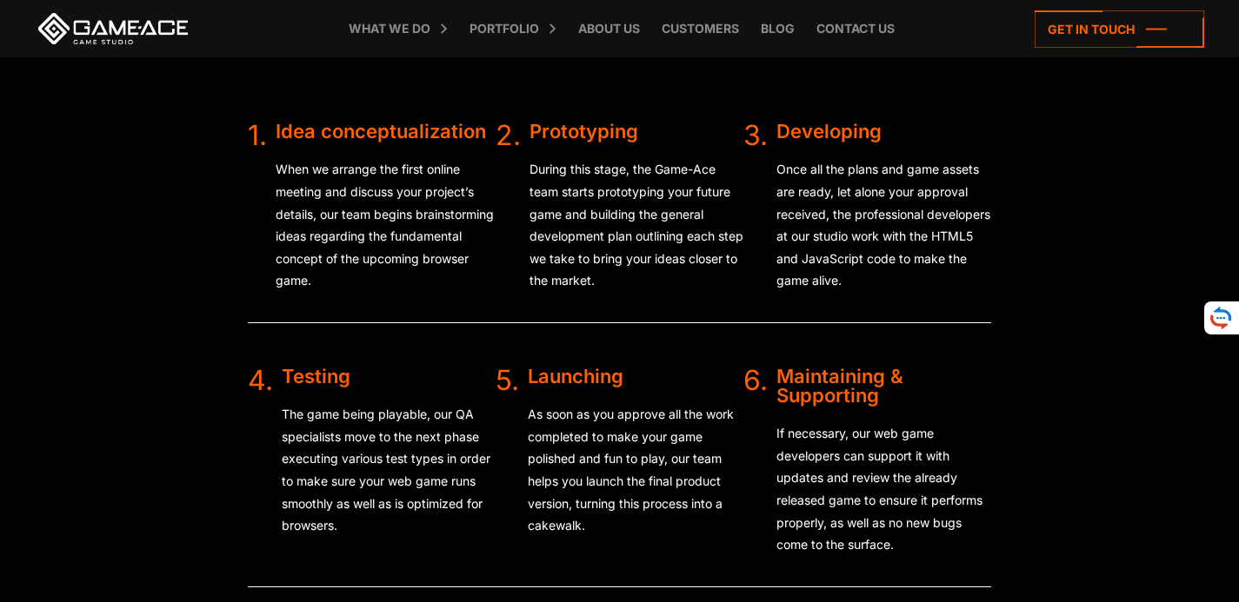
scroll to position [3477, 0]
